Goal: Task Accomplishment & Management: Complete application form

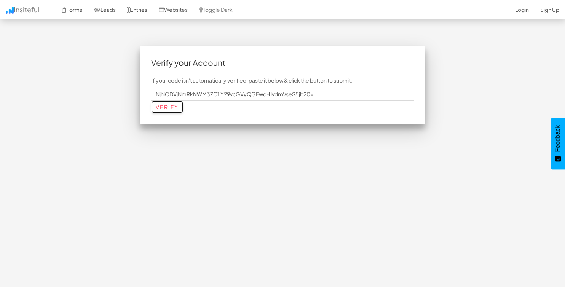
click at [163, 111] on input "Verify" at bounding box center [167, 107] width 32 height 12
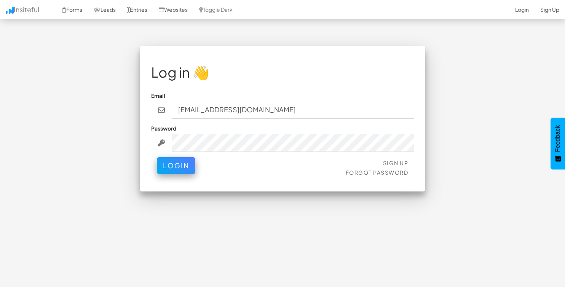
type input "[EMAIL_ADDRESS][DOMAIN_NAME]"
click at [157, 157] on button "Login" at bounding box center [176, 165] width 38 height 17
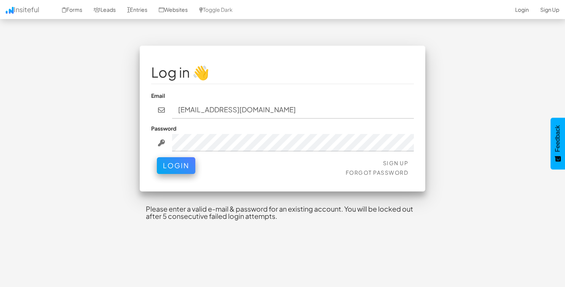
type input "[EMAIL_ADDRESS][DOMAIN_NAME]"
click at [157, 157] on button "Login" at bounding box center [176, 165] width 38 height 17
type input "[EMAIL_ADDRESS][DOMAIN_NAME]"
click at [157, 157] on button "Login" at bounding box center [176, 165] width 38 height 17
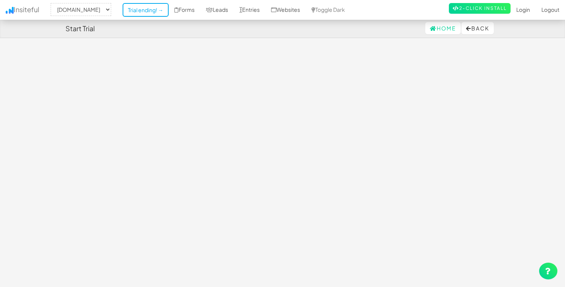
select select "2434"
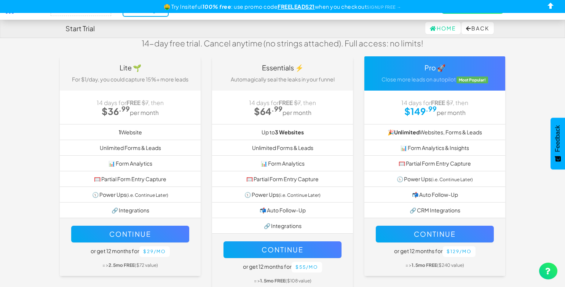
scroll to position [35, 0]
